Goal: Information Seeking & Learning: Learn about a topic

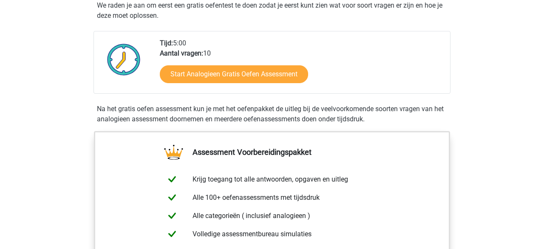
scroll to position [167, 0]
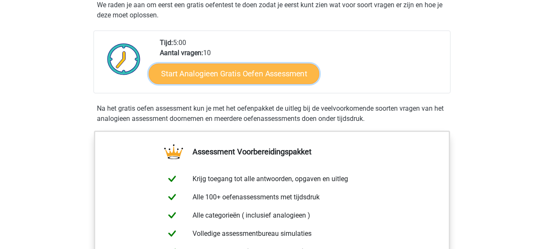
click at [258, 72] on link "Start Analogieen Gratis Oefen Assessment" at bounding box center [234, 73] width 170 height 20
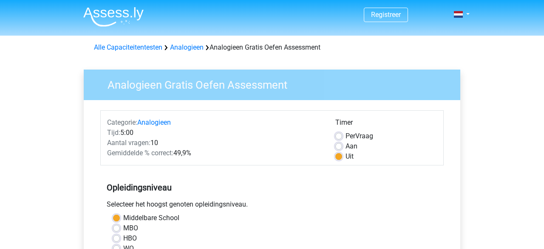
scroll to position [215, 0]
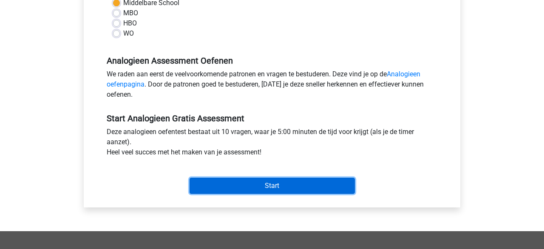
click at [270, 188] on input "Start" at bounding box center [271, 186] width 165 height 16
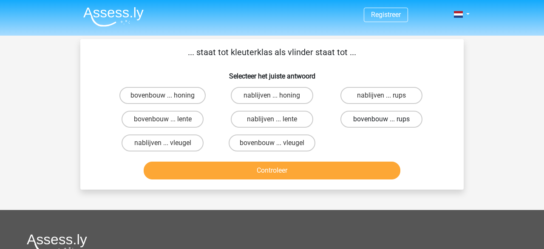
click at [389, 117] on label "bovenbouw ... rups" at bounding box center [381, 119] width 82 height 17
click at [386, 119] on input "bovenbouw ... rups" at bounding box center [384, 122] width 6 height 6
radio input "true"
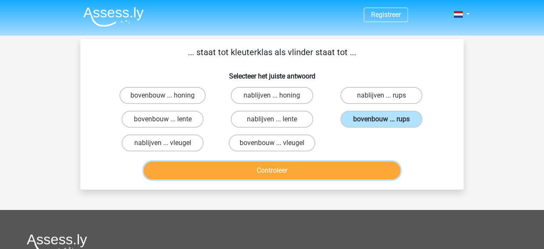
click at [290, 172] on button "Controleer" at bounding box center [272, 171] width 257 height 18
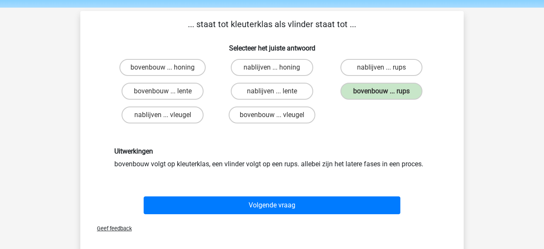
scroll to position [24, 0]
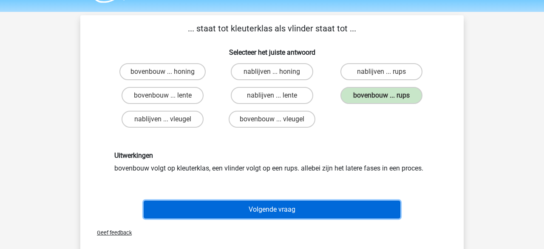
click at [243, 210] on button "Volgende vraag" at bounding box center [272, 210] width 257 height 18
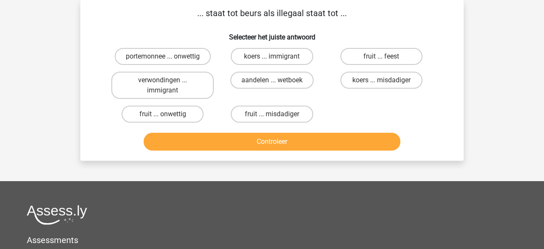
scroll to position [0, 0]
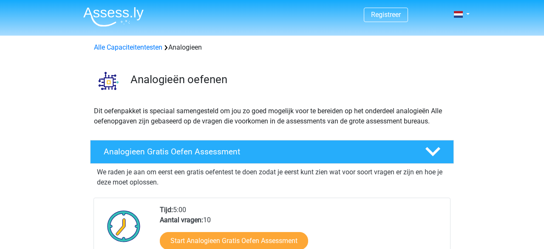
scroll to position [168, 0]
